Goal: Task Accomplishment & Management: Complete application form

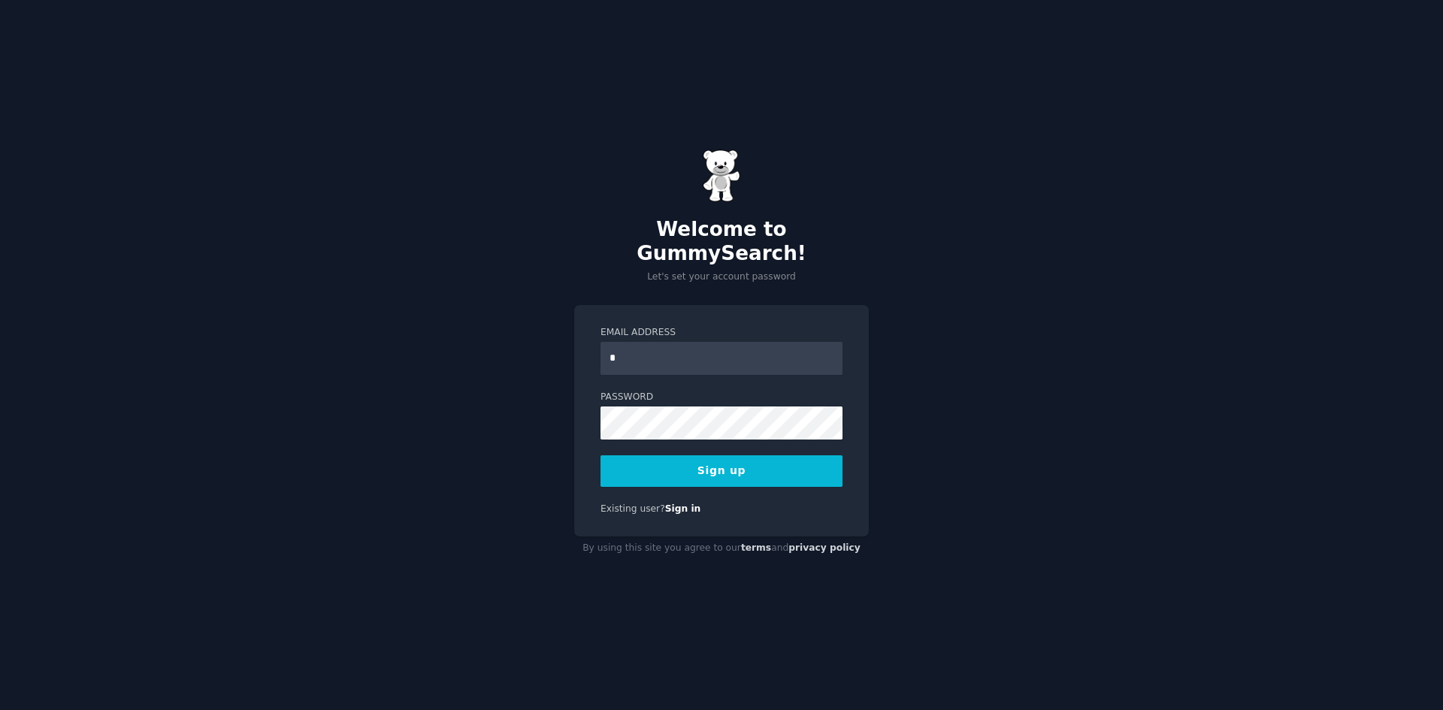
type input "**********"
click at [672, 457] on button "Sign up" at bounding box center [721, 471] width 242 height 32
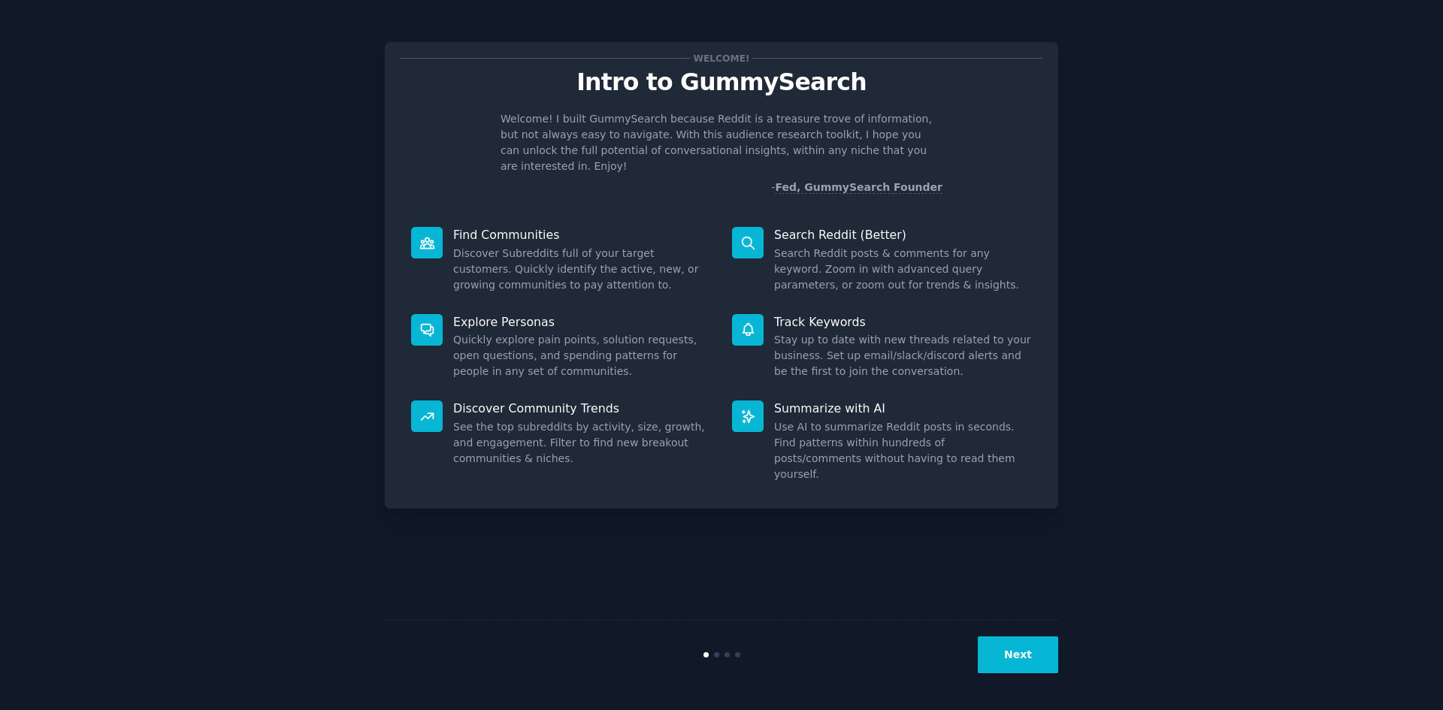
click at [1026, 663] on button "Next" at bounding box center [1018, 654] width 80 height 37
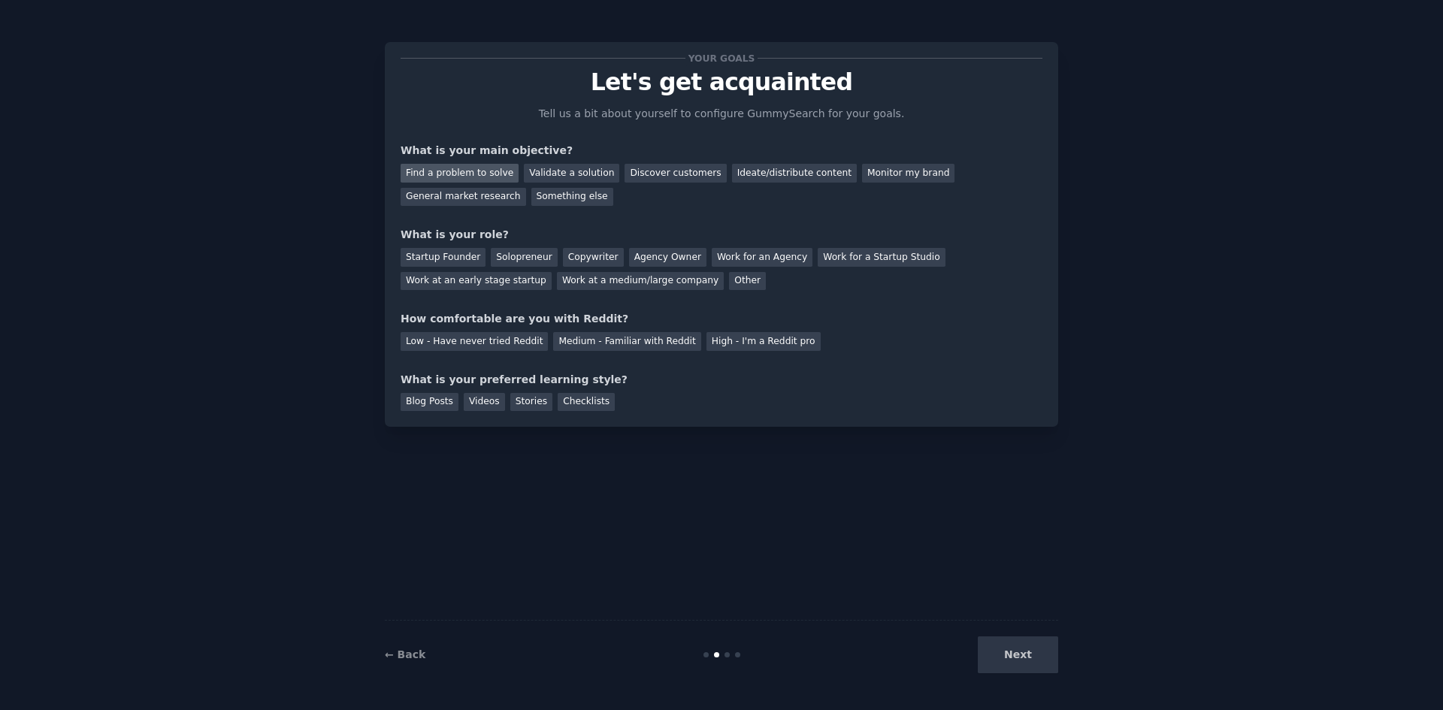
click at [474, 178] on div "Find a problem to solve" at bounding box center [459, 173] width 118 height 19
click at [538, 162] on div "Find a problem to solve Validate a solution Discover customers Ideate/distribut…" at bounding box center [721, 182] width 642 height 47
click at [546, 172] on div "Validate a solution" at bounding box center [571, 173] width 95 height 19
click at [626, 174] on div "Discover customers" at bounding box center [674, 173] width 101 height 19
click at [506, 260] on div "Solopreneur" at bounding box center [524, 257] width 66 height 19
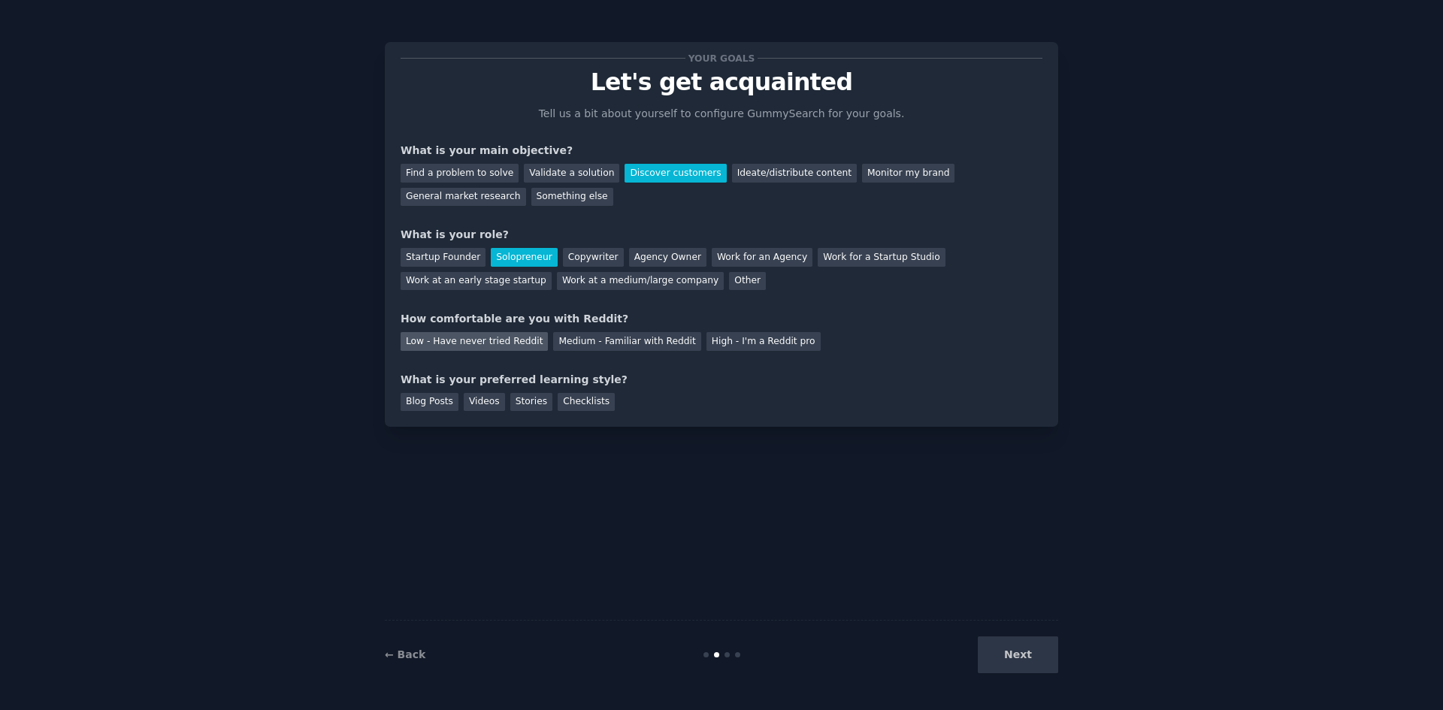
click at [509, 343] on div "Low - Have never tried Reddit" at bounding box center [473, 341] width 147 height 19
click at [553, 338] on div "Medium - Familiar with Reddit" at bounding box center [626, 341] width 147 height 19
click at [480, 407] on div "Videos" at bounding box center [484, 402] width 41 height 19
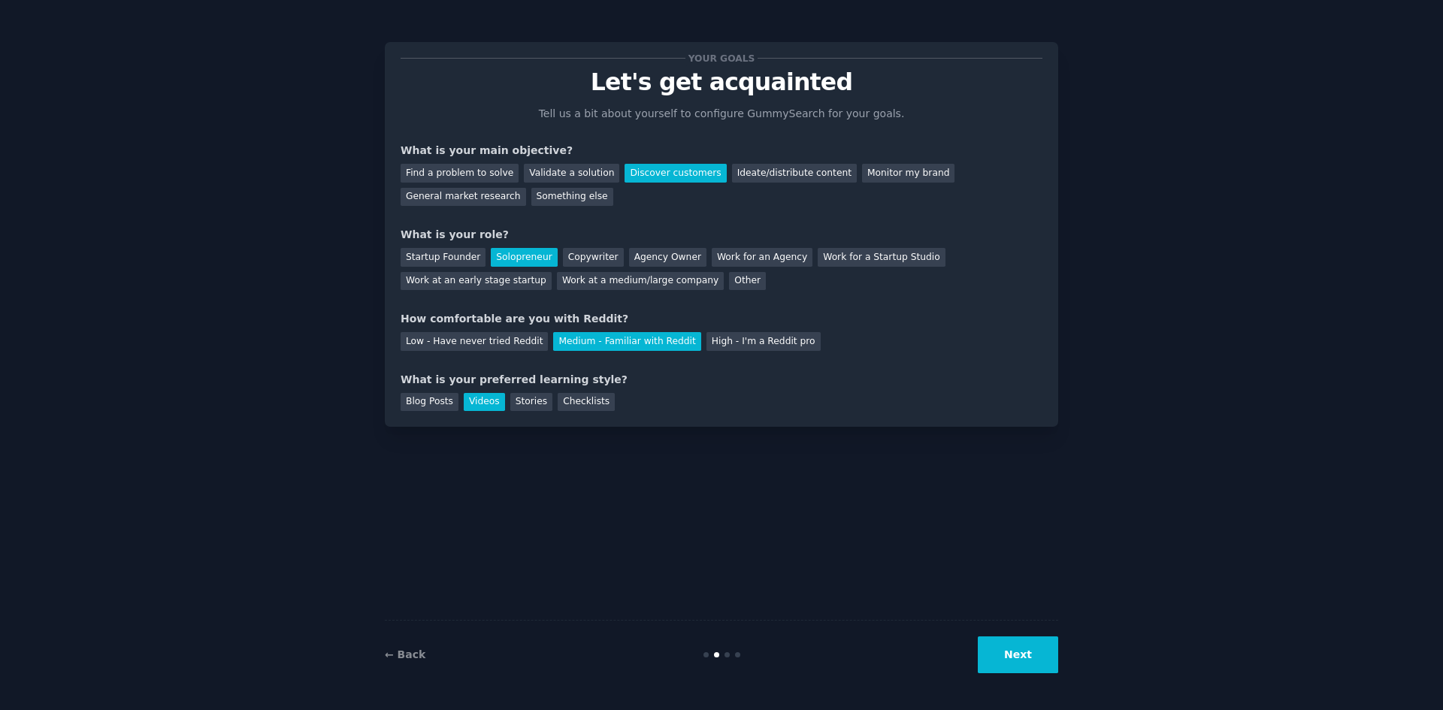
click at [1023, 652] on button "Next" at bounding box center [1018, 654] width 80 height 37
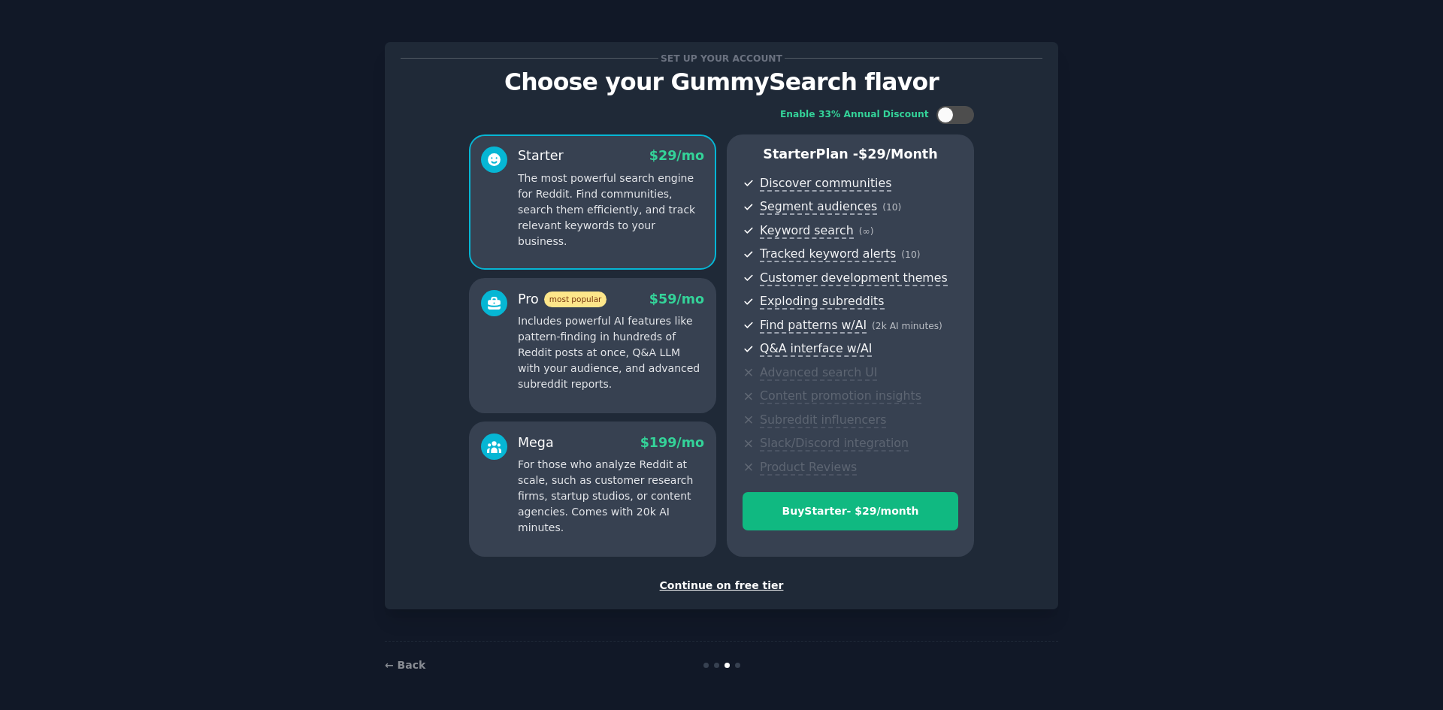
click at [747, 585] on div "Continue on free tier" at bounding box center [721, 586] width 642 height 16
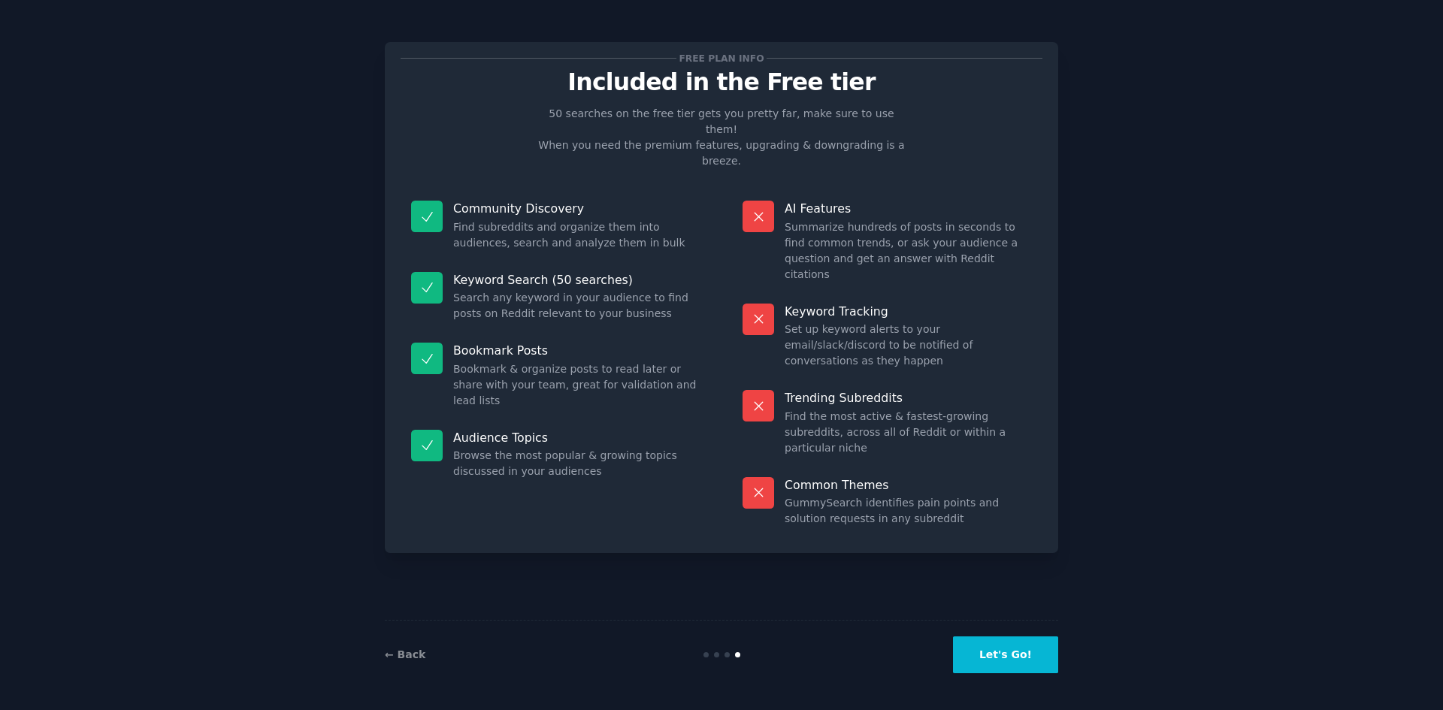
click at [1008, 654] on button "Let's Go!" at bounding box center [1005, 654] width 105 height 37
